Goal: Information Seeking & Learning: Learn about a topic

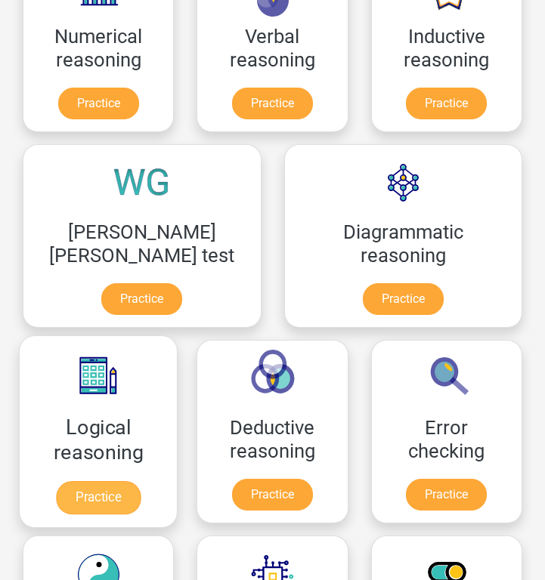
scroll to position [309, 0]
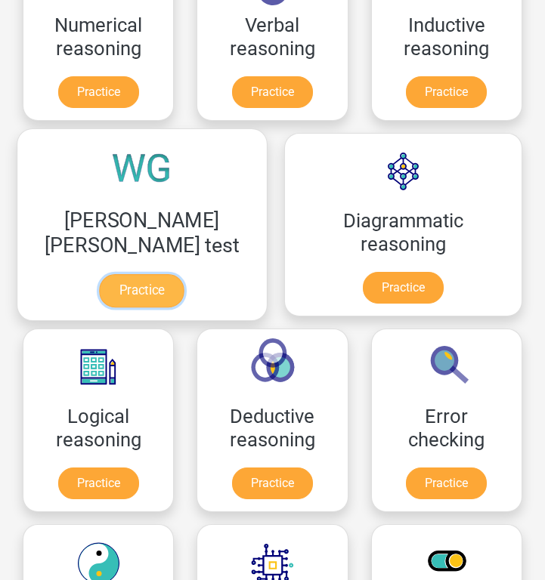
click at [110, 294] on link "Practice" at bounding box center [142, 290] width 85 height 33
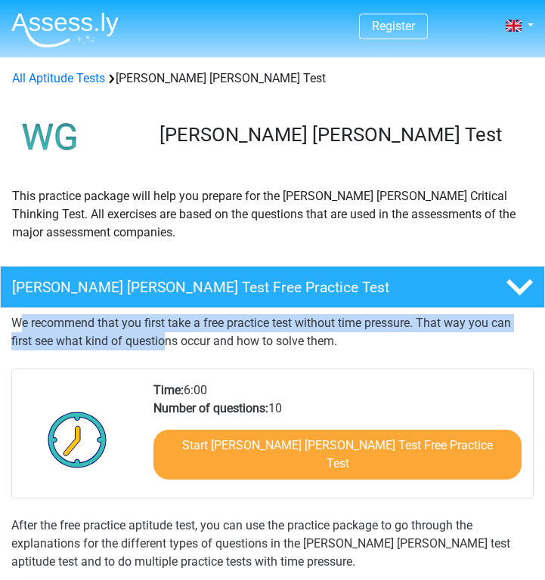
drag, startPoint x: 17, startPoint y: 317, endPoint x: 165, endPoint y: 346, distance: 151.0
click at [165, 346] on p "We recommend that you first take a free practice test without time pressure. Th…" at bounding box center [272, 332] width 522 height 36
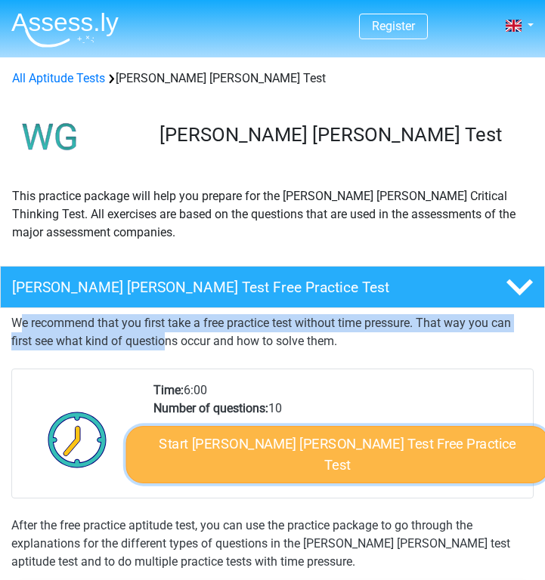
click at [319, 461] on link "Start [PERSON_NAME] [PERSON_NAME] Test Free Practice Test" at bounding box center [337, 454] width 423 height 57
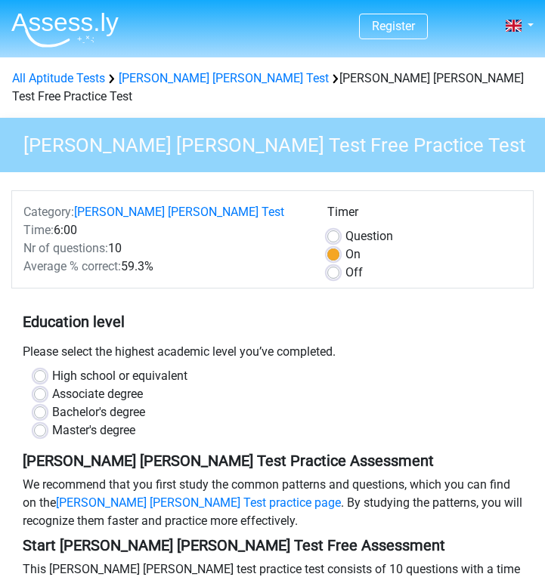
click at [341, 264] on div "Off" at bounding box center [424, 273] width 194 height 18
click at [334, 227] on div "Per Question" at bounding box center [424, 236] width 194 height 18
click at [92, 367] on label "High school or equivalent" at bounding box center [119, 376] width 135 height 18
click at [46, 367] on input "High school or equivalent" at bounding box center [40, 374] width 12 height 15
radio input "true"
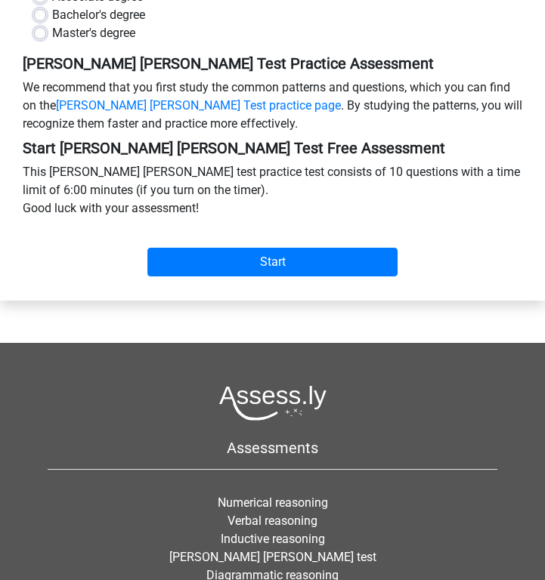
scroll to position [372, 0]
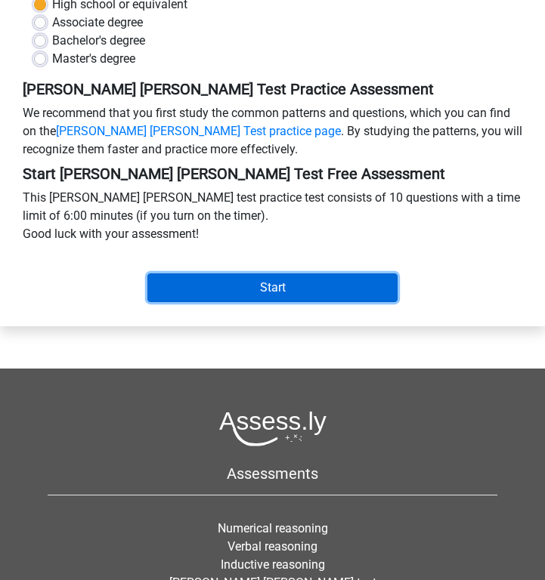
click at [330, 273] on input "Start" at bounding box center [272, 287] width 250 height 29
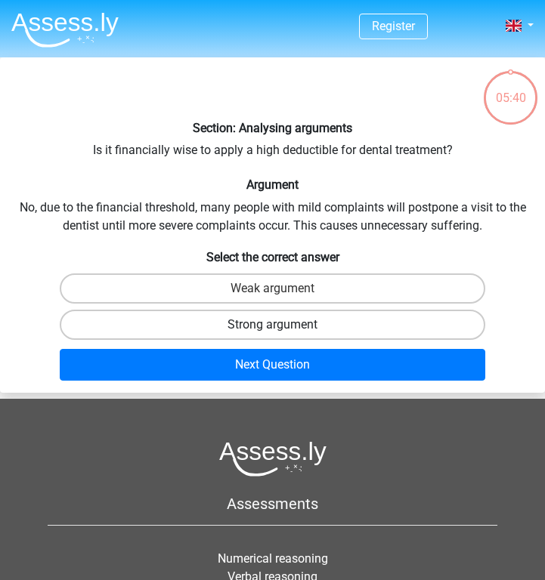
click at [325, 329] on label "Strong argument" at bounding box center [272, 325] width 425 height 30
click at [283, 329] on input "Strong argument" at bounding box center [278, 330] width 10 height 10
radio input "true"
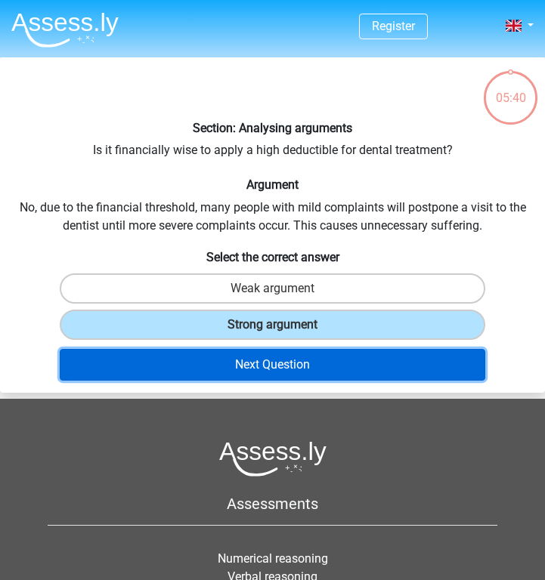
click at [325, 372] on button "Next Question" at bounding box center [272, 365] width 425 height 32
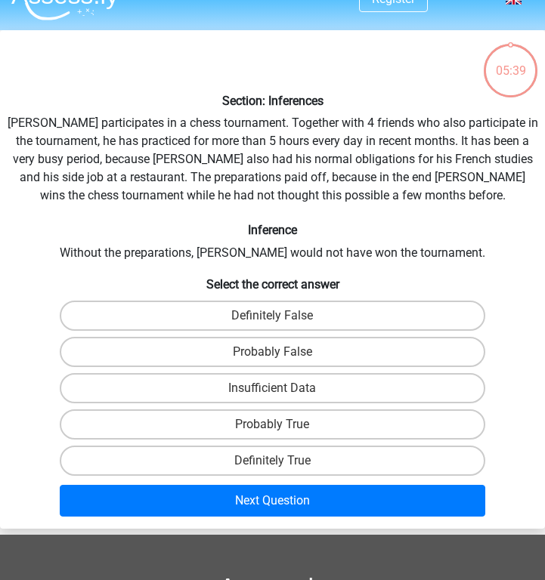
scroll to position [57, 0]
